Goal: Navigation & Orientation: Find specific page/section

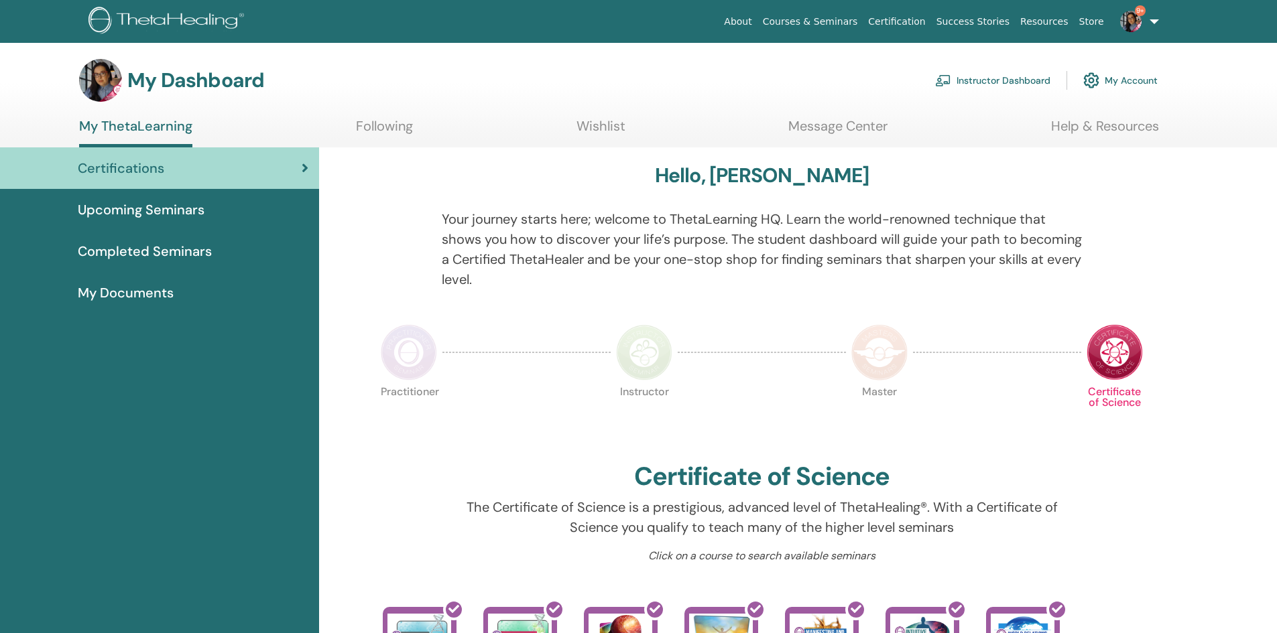
click at [1004, 80] on link "Instructor Dashboard" at bounding box center [992, 80] width 115 height 29
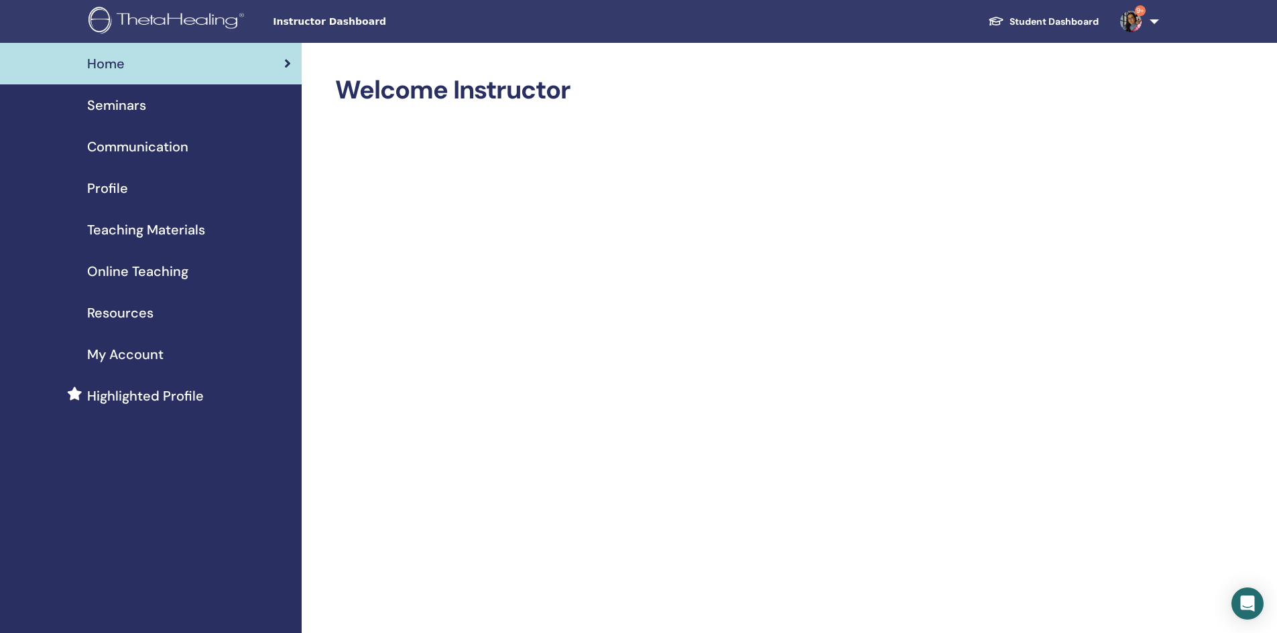
click at [123, 105] on span "Seminars" at bounding box center [116, 105] width 59 height 20
